Goal: Obtain resource: Download file/media

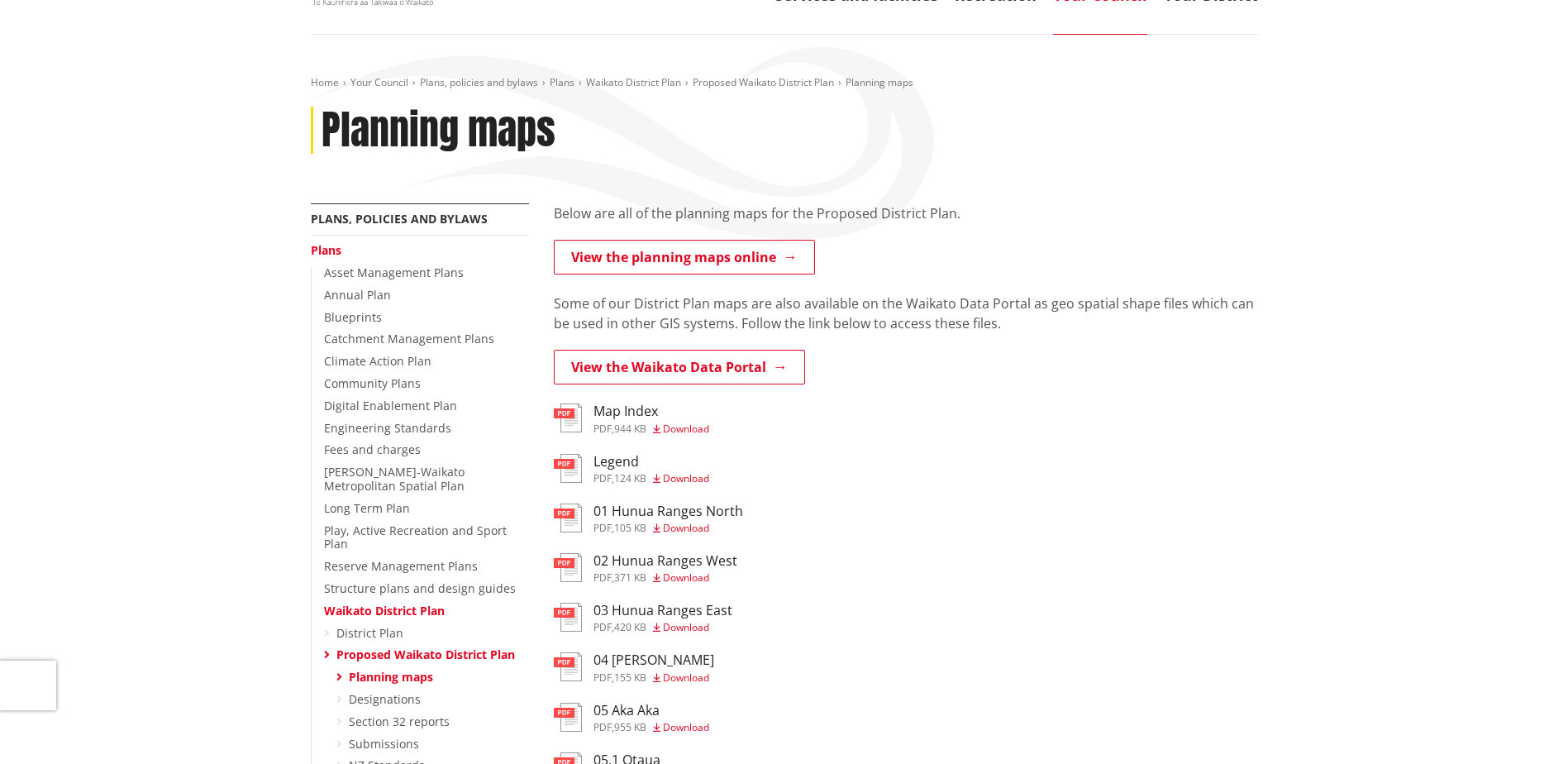
scroll to position [248, 0]
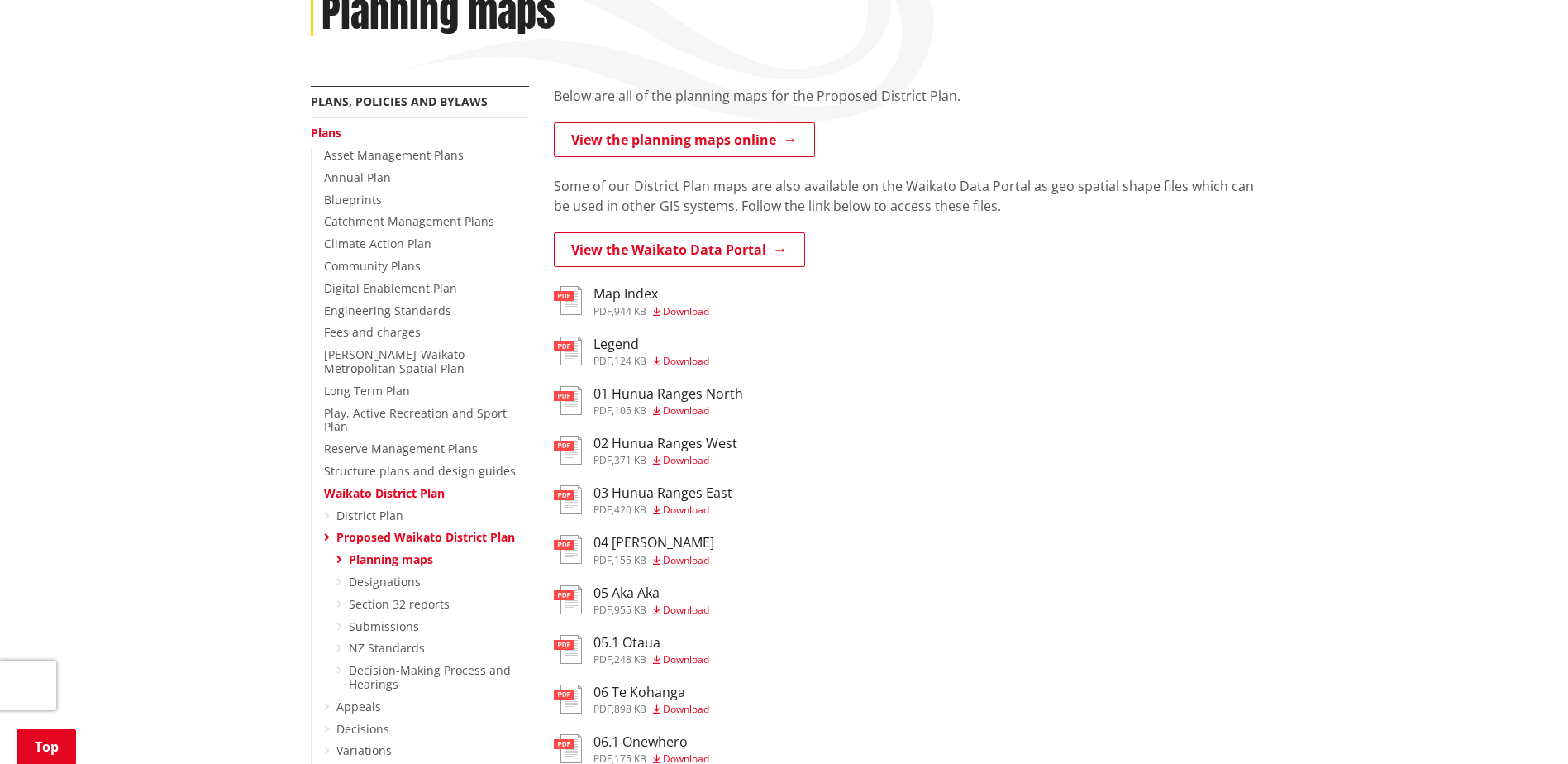
click at [617, 311] on div "pdf , 944 KB Download" at bounding box center [651, 312] width 116 height 10
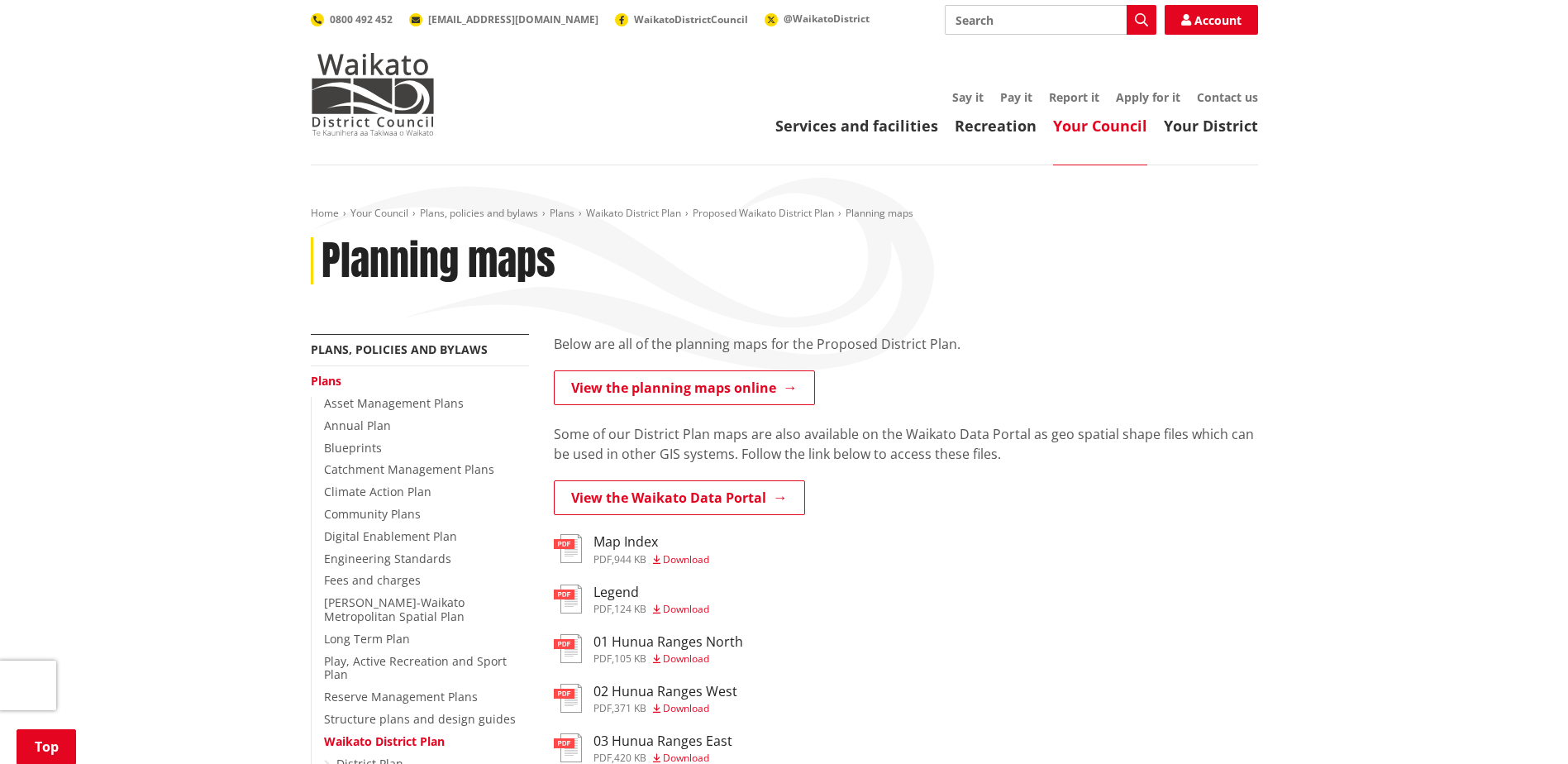
scroll to position [1157, 0]
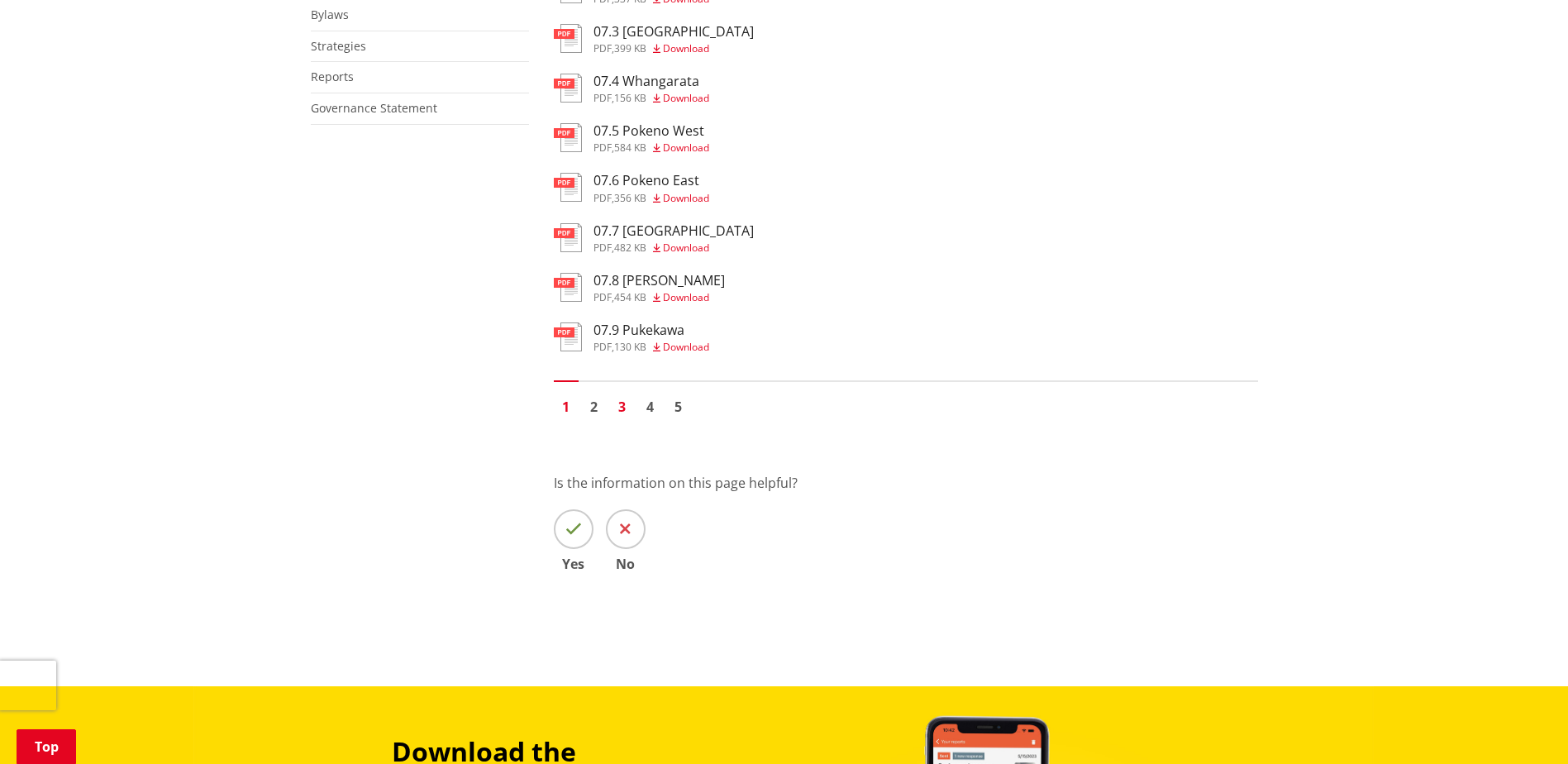
click at [623, 408] on link "3" at bounding box center [623, 407] width 25 height 25
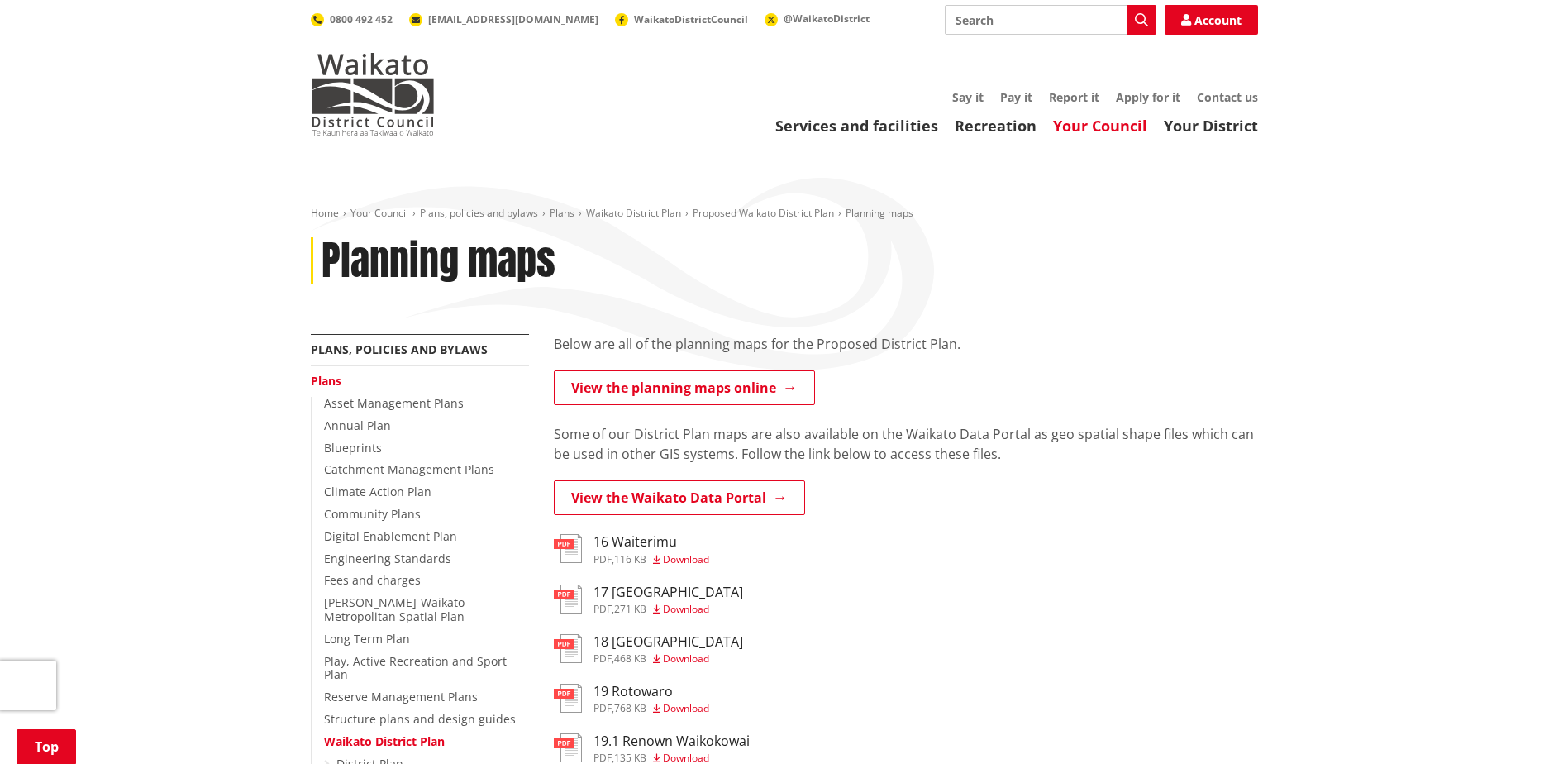
scroll to position [827, 0]
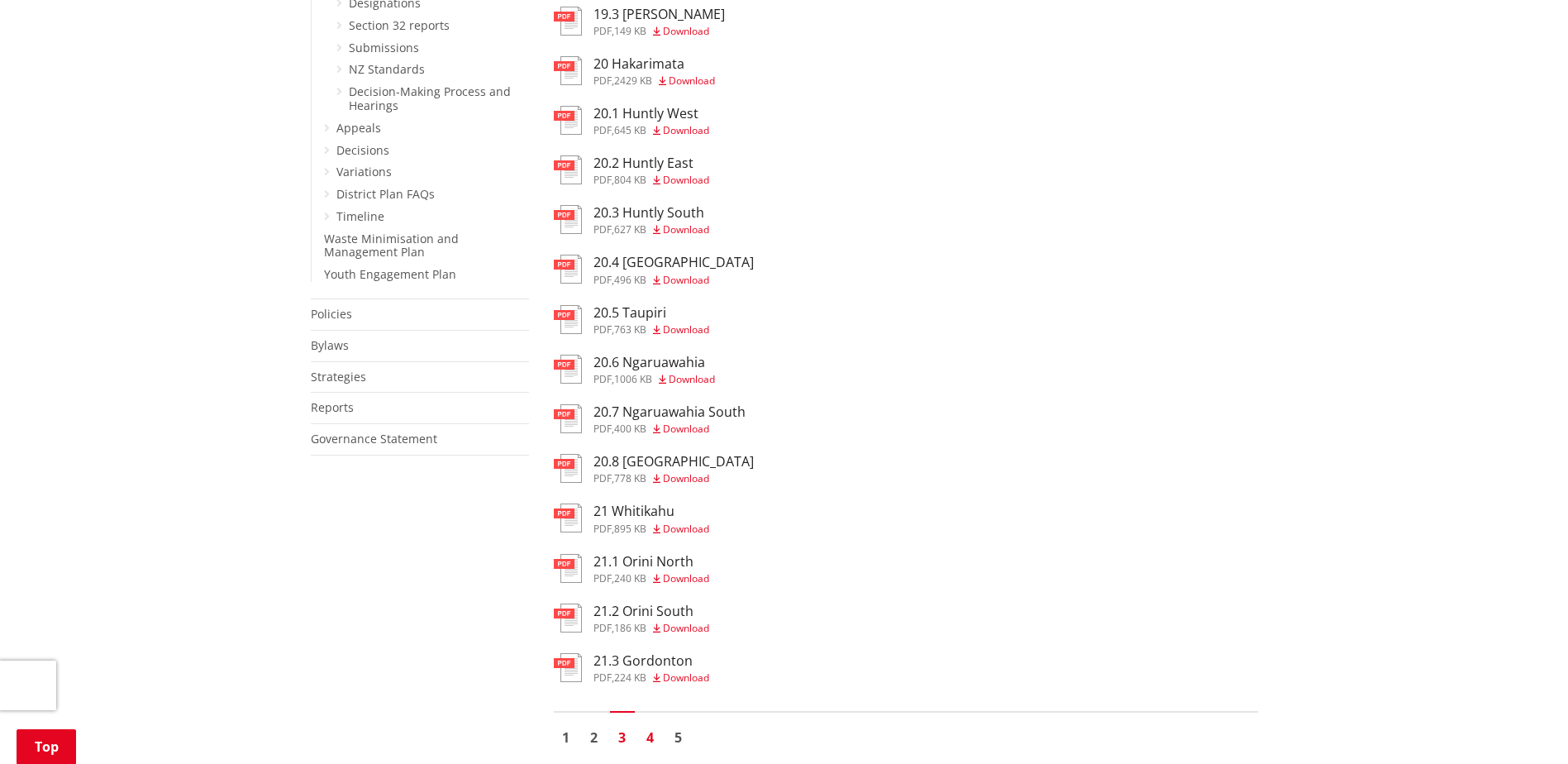
click at [648, 740] on link "4" at bounding box center [650, 737] width 25 height 25
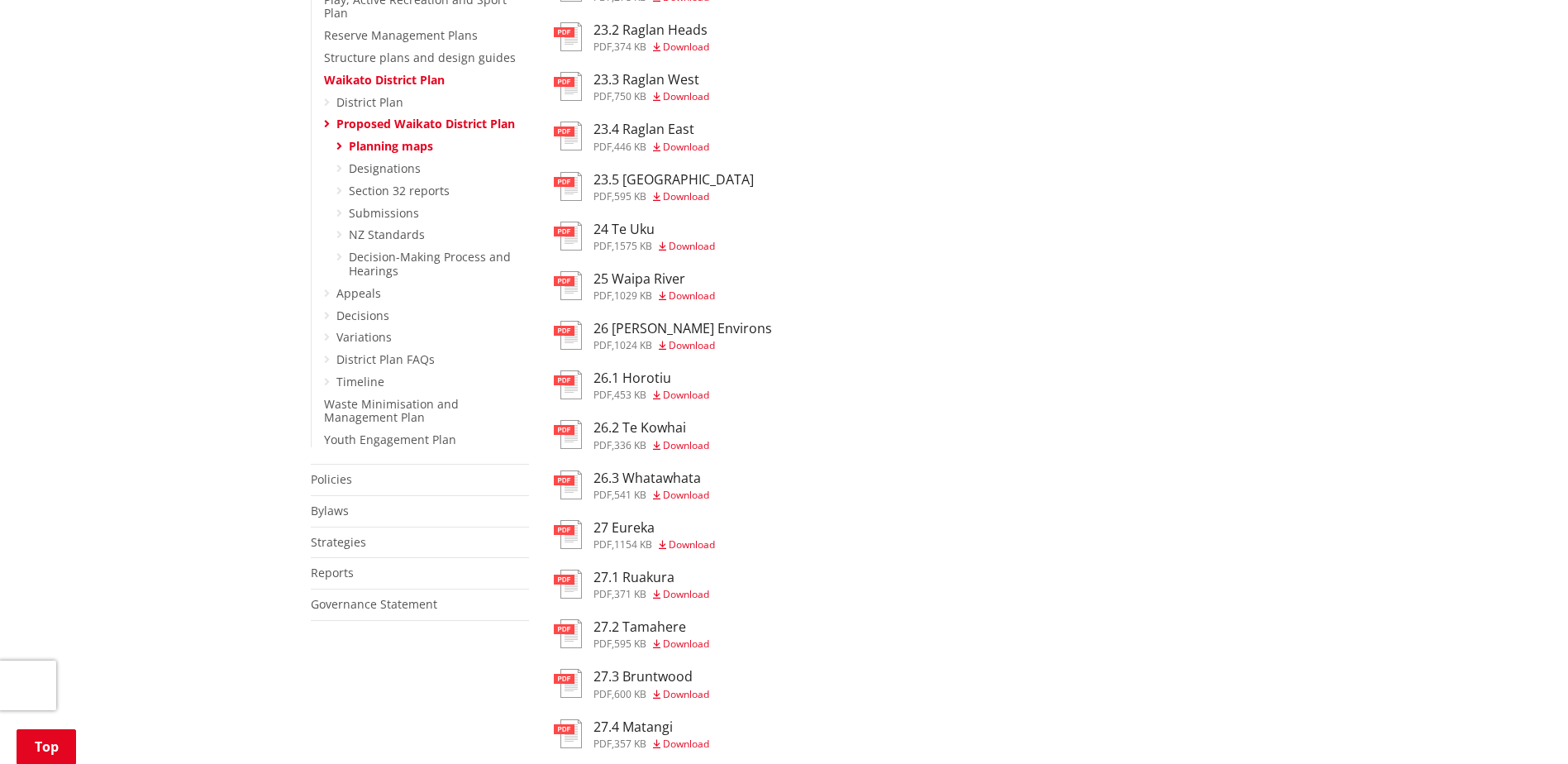
scroll to position [661, 0]
click at [608, 282] on h3 "25 Waipa River" at bounding box center [654, 279] width 122 height 15
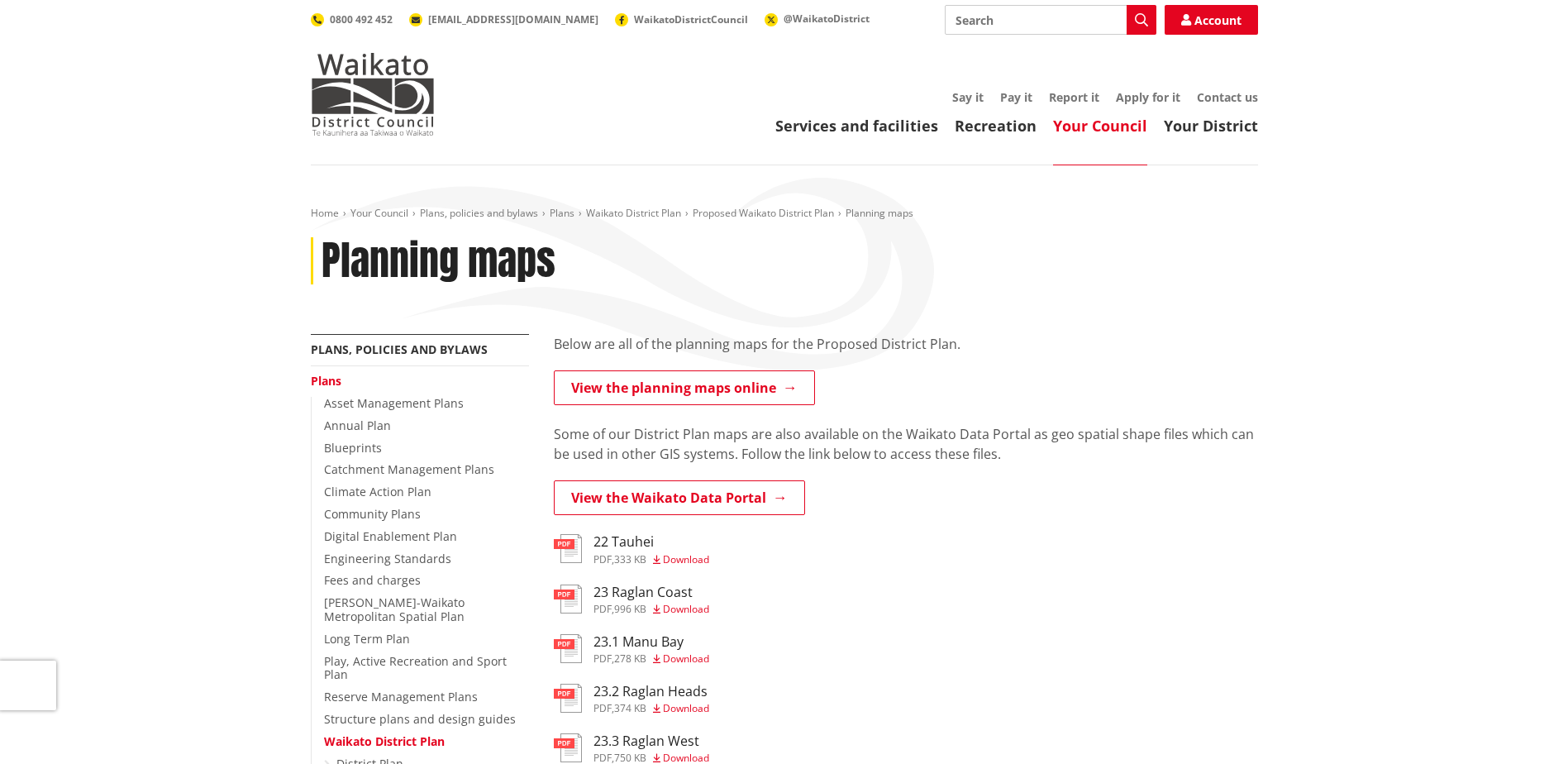
scroll to position [661, 0]
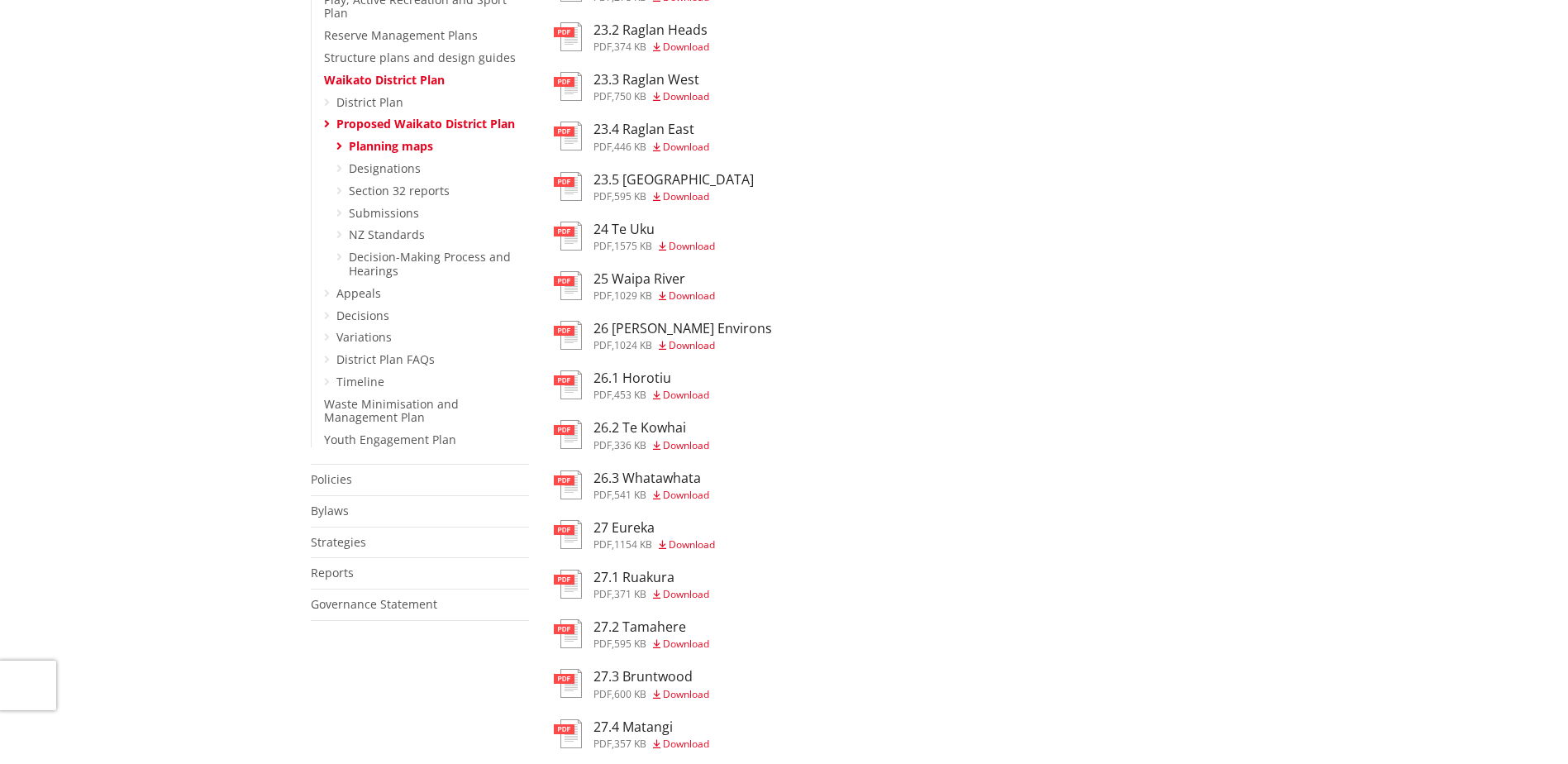
click at [622, 330] on h3 "26 Hamilton Environs" at bounding box center [683, 329] width 179 height 15
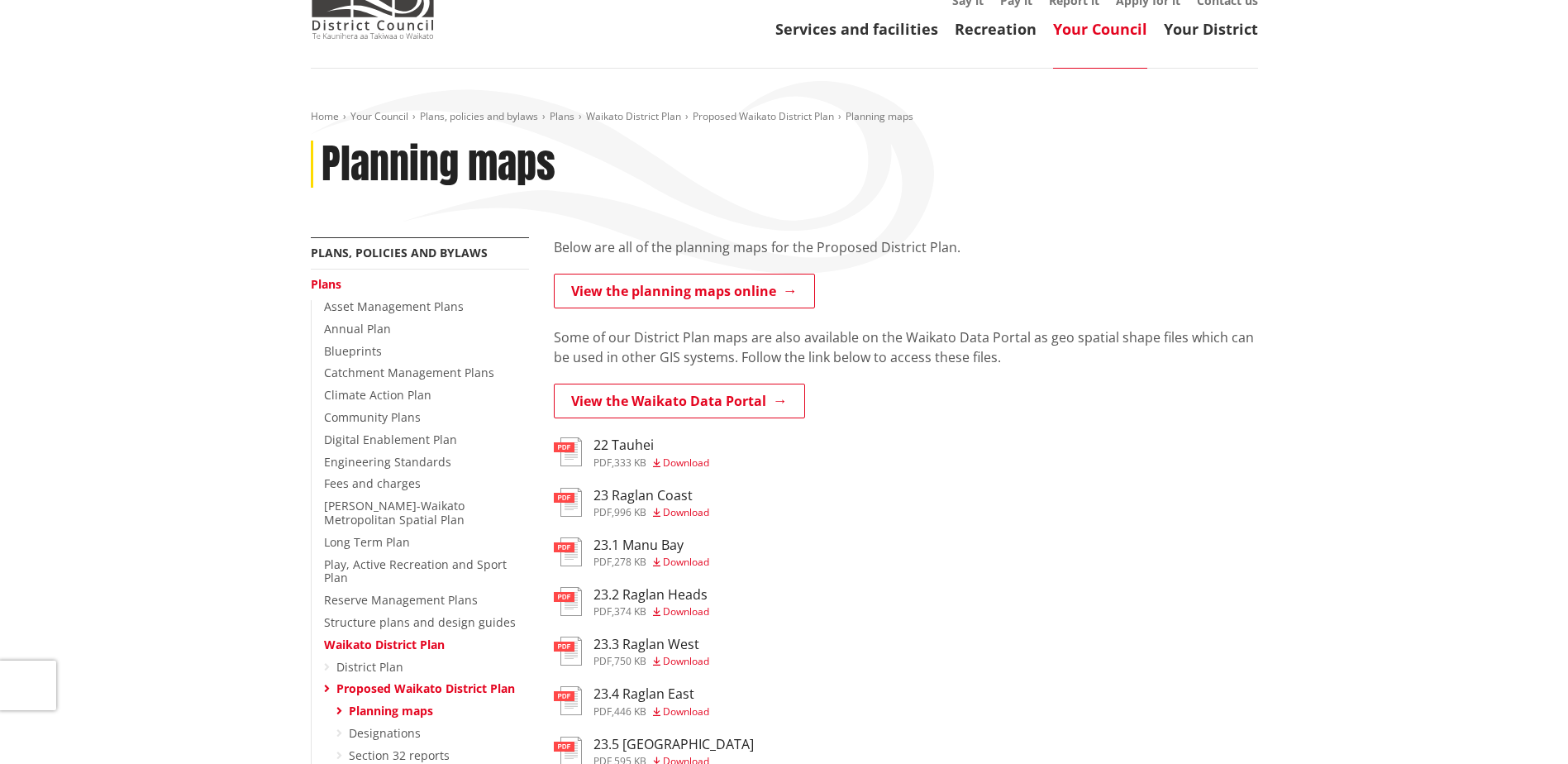
scroll to position [83, 0]
